Goal: Check status: Check status

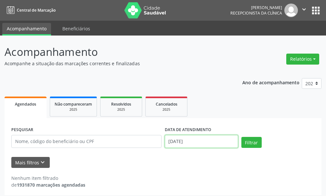
click at [198, 143] on input "[DATE]" at bounding box center [201, 141] width 73 height 13
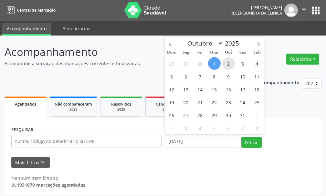
click at [224, 65] on span "2" at bounding box center [228, 63] width 13 height 13
type input "[DATE]"
click at [224, 65] on span "2" at bounding box center [228, 63] width 13 height 13
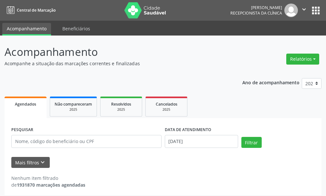
click at [254, 134] on div "PESQUISAR DATA DE ATENDIMENTO [DATE] Filtrar" at bounding box center [163, 138] width 307 height 27
click at [256, 142] on button "Filtrar" at bounding box center [252, 142] width 20 height 11
click at [193, 139] on input "[DATE]" at bounding box center [201, 141] width 73 height 13
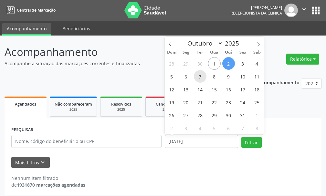
click at [200, 75] on span "7" at bounding box center [200, 76] width 13 height 13
type input "[DATE]"
click at [200, 75] on span "7" at bounding box center [200, 76] width 13 height 13
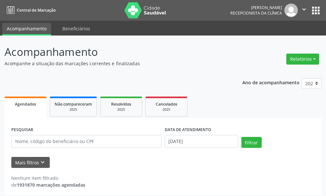
click at [261, 154] on form "PESQUISAR DATA DE ATENDIMENTO [DATE] Filtrar UNIDADE EXECUTANTE Selecione uma u…" at bounding box center [163, 146] width 304 height 43
click at [254, 143] on button "Filtrar" at bounding box center [252, 142] width 20 height 11
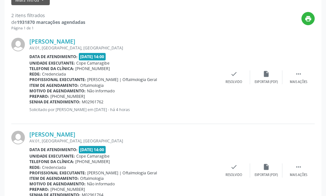
scroll to position [66, 0]
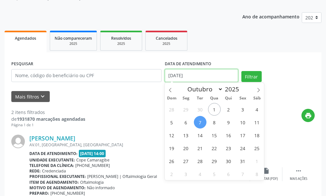
click at [183, 72] on input "[DATE]" at bounding box center [201, 75] width 73 height 13
click at [217, 122] on span "8" at bounding box center [214, 122] width 13 height 13
type input "08/10/2025"
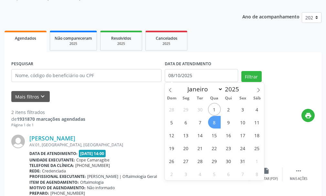
click at [216, 123] on span "8" at bounding box center [214, 122] width 13 height 13
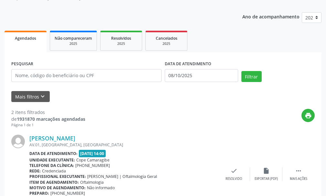
click at [246, 84] on div "Filtrar" at bounding box center [278, 79] width 77 height 16
click at [248, 80] on button "Filtrar" at bounding box center [252, 76] width 20 height 11
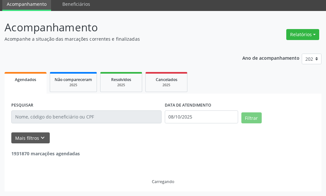
scroll to position [4, 0]
